Goal: Transaction & Acquisition: Purchase product/service

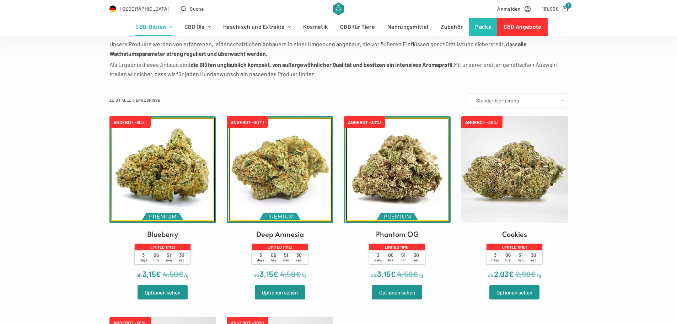
scroll to position [142, 0]
click at [527, 175] on img at bounding box center [514, 170] width 107 height 107
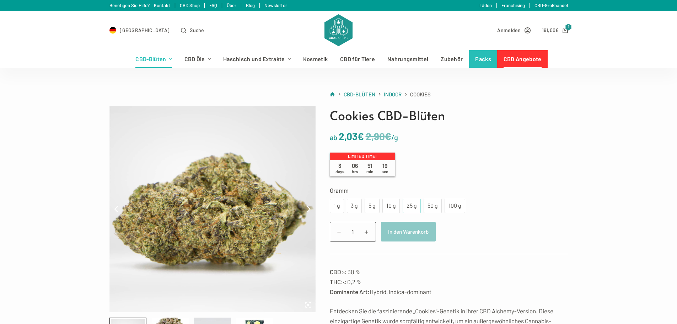
click at [415, 210] on div "25 g" at bounding box center [412, 205] width 10 height 9
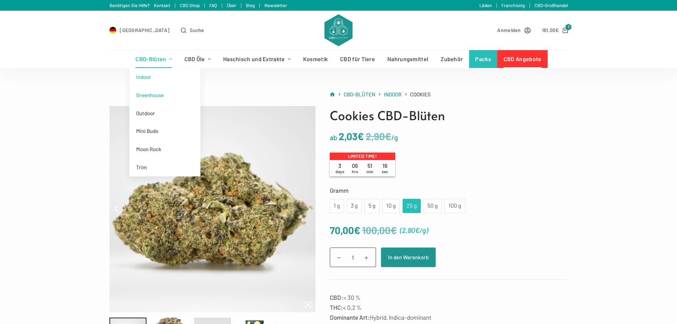
click at [168, 95] on link "Greenhouse" at bounding box center [164, 95] width 71 height 18
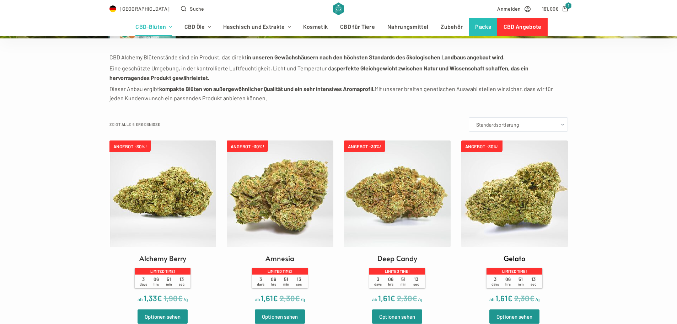
scroll to position [142, 0]
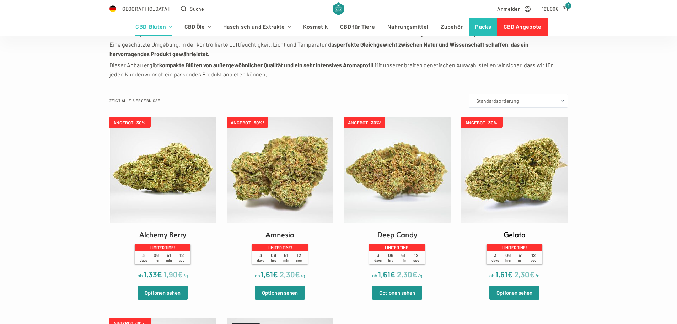
click at [530, 167] on img at bounding box center [514, 170] width 107 height 107
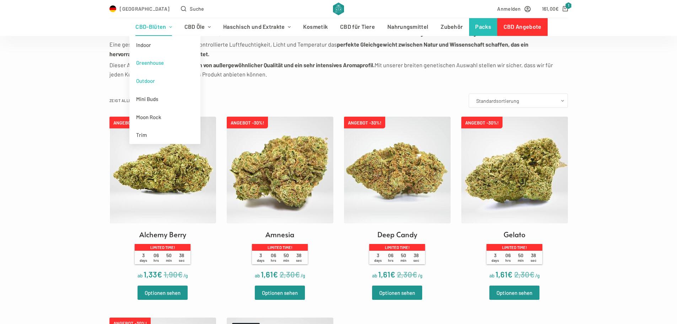
click at [153, 84] on link "Outdoor" at bounding box center [164, 81] width 71 height 18
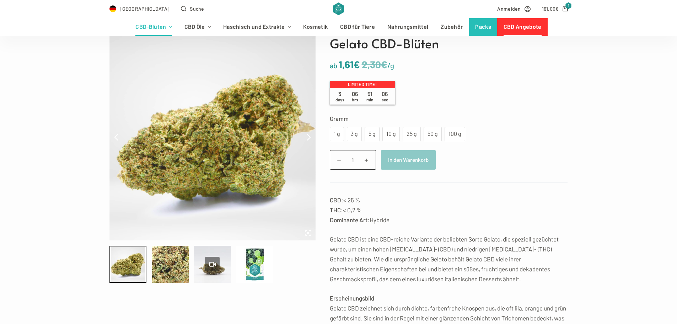
scroll to position [71, 0]
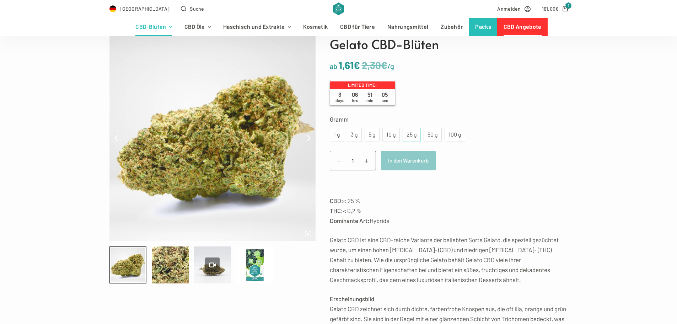
click at [403, 133] on div "25 g" at bounding box center [412, 135] width 18 height 14
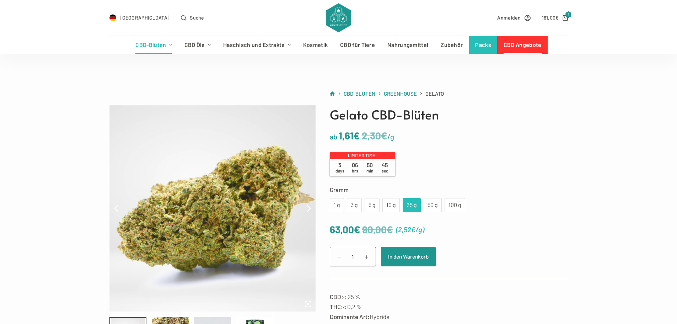
scroll to position [0, 0]
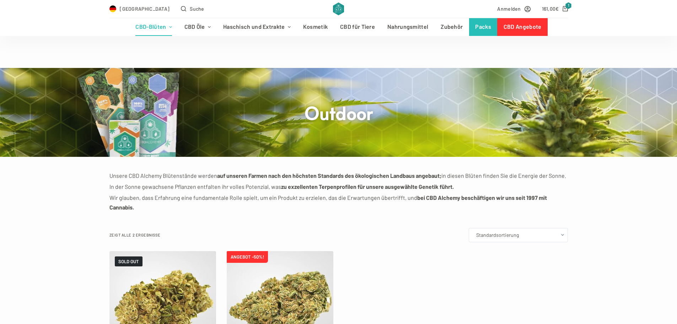
scroll to position [142, 0]
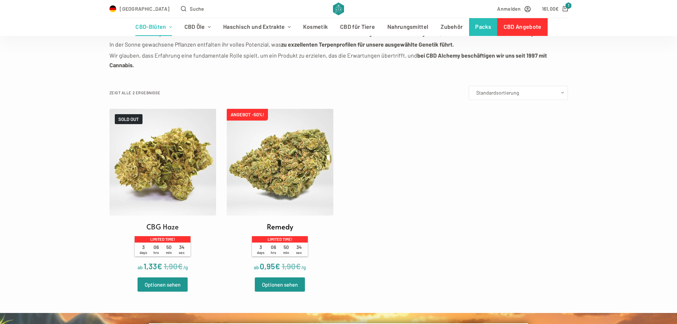
click at [270, 161] on img at bounding box center [280, 162] width 107 height 107
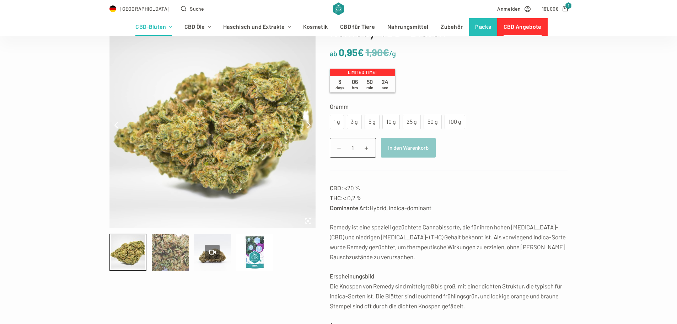
scroll to position [107, 0]
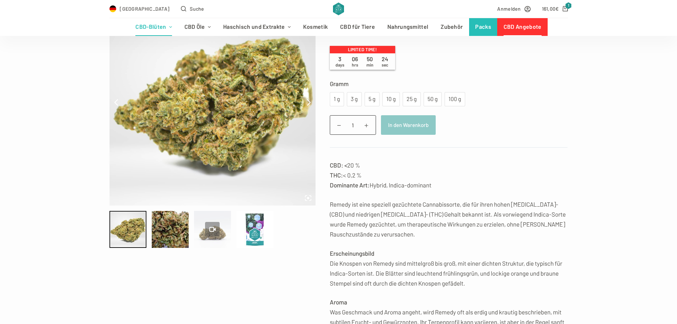
click at [204, 234] on div at bounding box center [212, 229] width 37 height 37
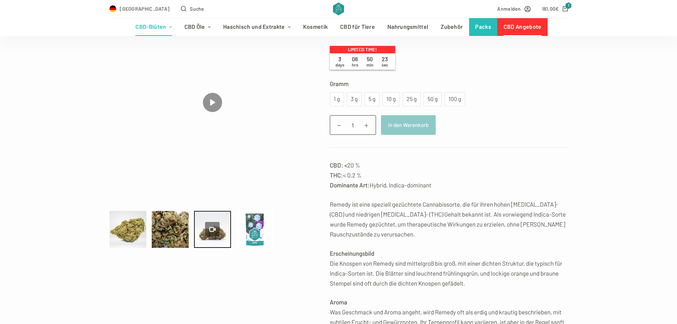
type input "0"
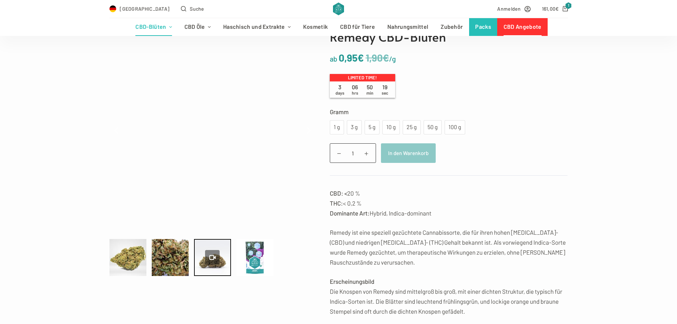
scroll to position [36, 0]
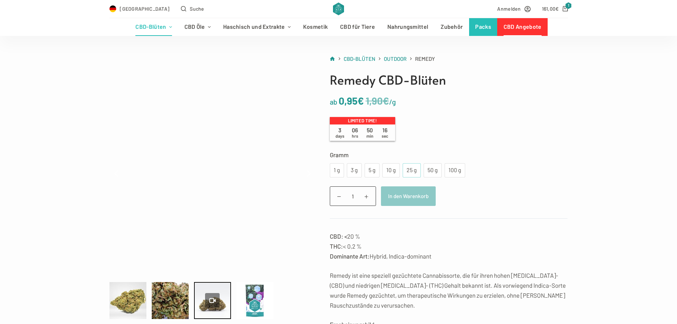
click at [408, 173] on div "25 g" at bounding box center [412, 170] width 10 height 9
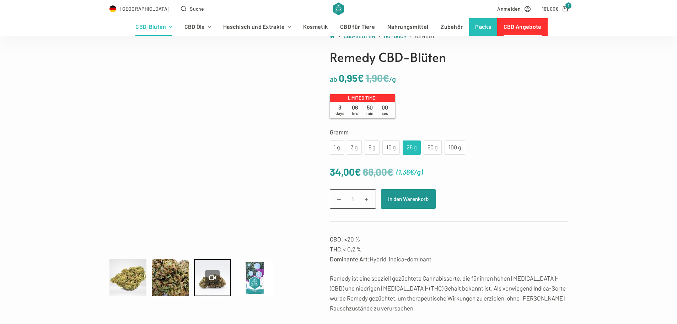
scroll to position [71, 0]
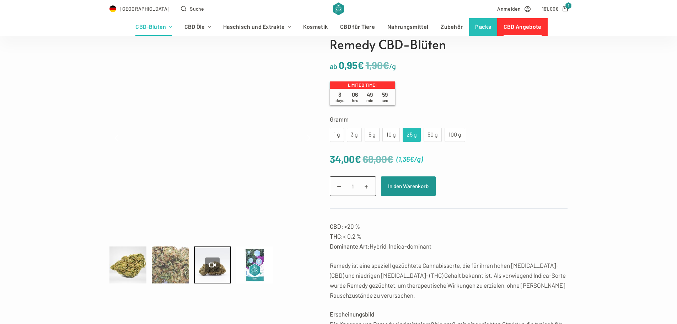
click at [173, 264] on div at bounding box center [170, 264] width 37 height 37
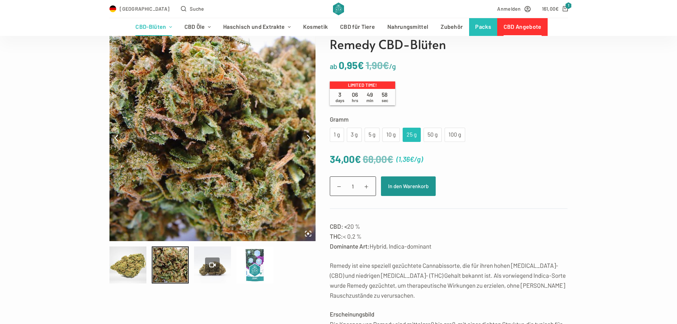
click at [117, 261] on div at bounding box center [127, 264] width 37 height 37
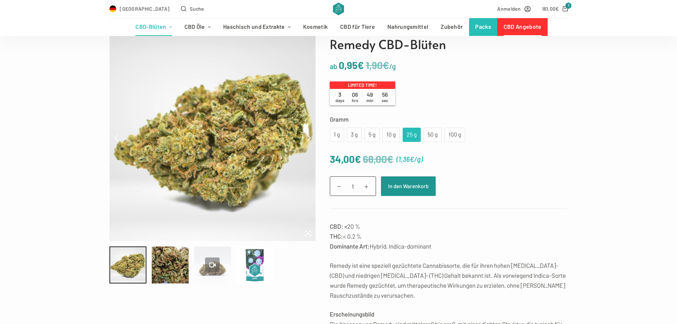
click at [221, 267] on div at bounding box center [212, 264] width 37 height 37
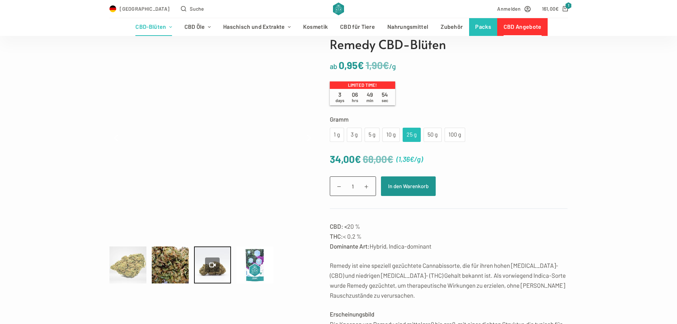
click at [115, 254] on div at bounding box center [127, 264] width 37 height 37
type input "80"
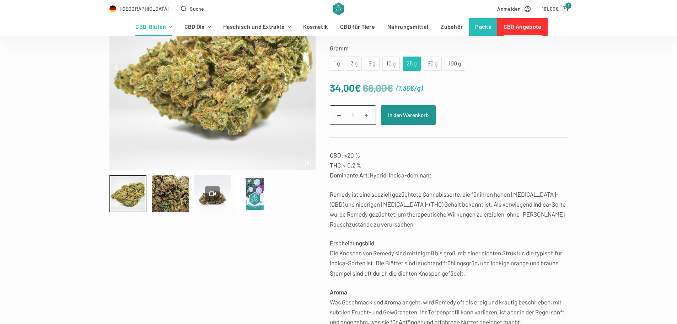
scroll to position [0, 0]
